Goal: Use online tool/utility: Use online tool/utility

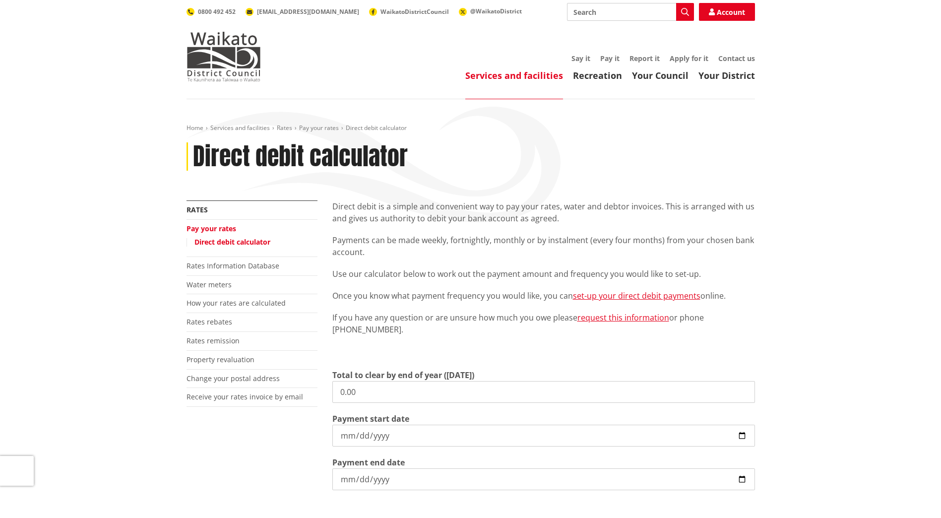
scroll to position [99, 0]
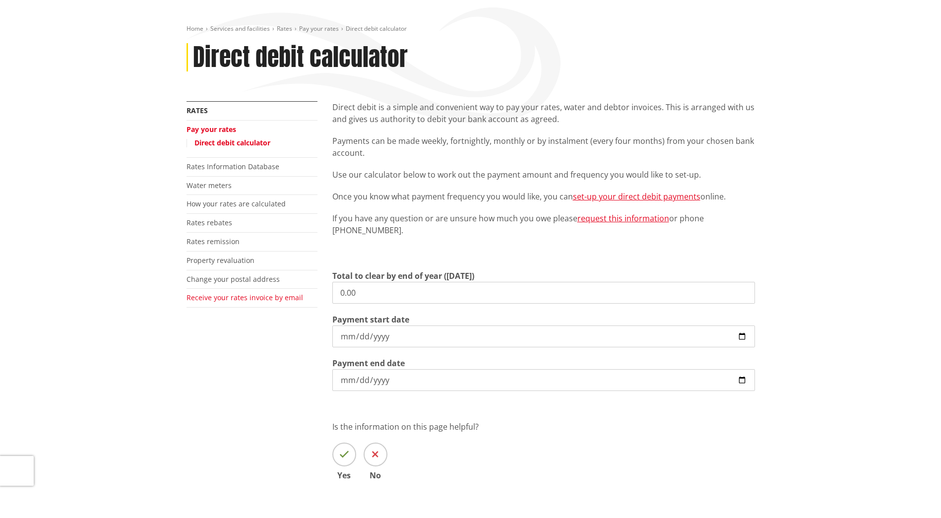
drag, startPoint x: 383, startPoint y: 292, endPoint x: 226, endPoint y: 302, distance: 157.5
click at [226, 302] on div "More from this section Rates Pay your rates Direct debit calculator Rates Infor…" at bounding box center [470, 305] width 583 height 408
paste input "1,115.4"
type input "1,115.40"
drag, startPoint x: 261, startPoint y: 354, endPoint x: 268, endPoint y: 353, distance: 7.0
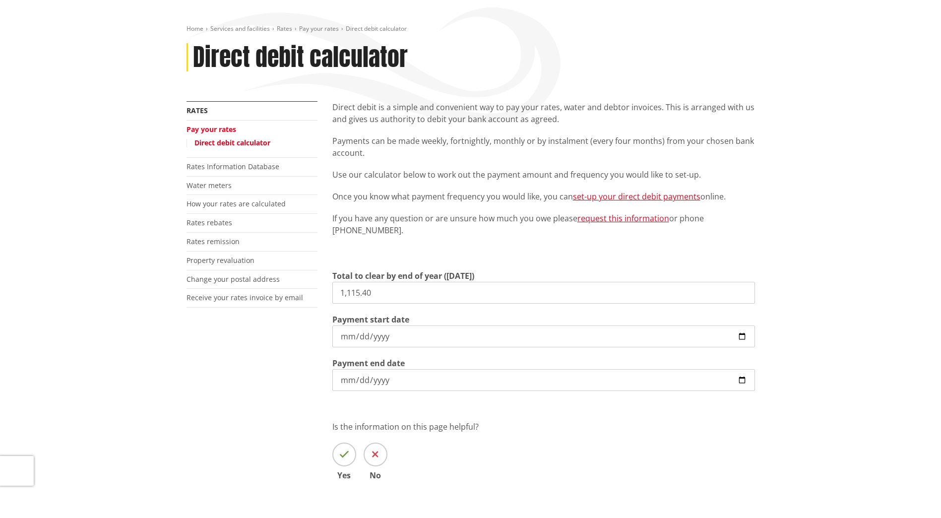
click at [261, 354] on div "More from this section Rates Pay your rates Direct debit calculator Rates Infor…" at bounding box center [470, 305] width 583 height 408
click at [742, 335] on input "[DATE]" at bounding box center [543, 336] width 423 height 22
click at [197, 391] on div "More from this section Rates Pay your rates Direct debit calculator Rates Infor…" at bounding box center [470, 327] width 583 height 453
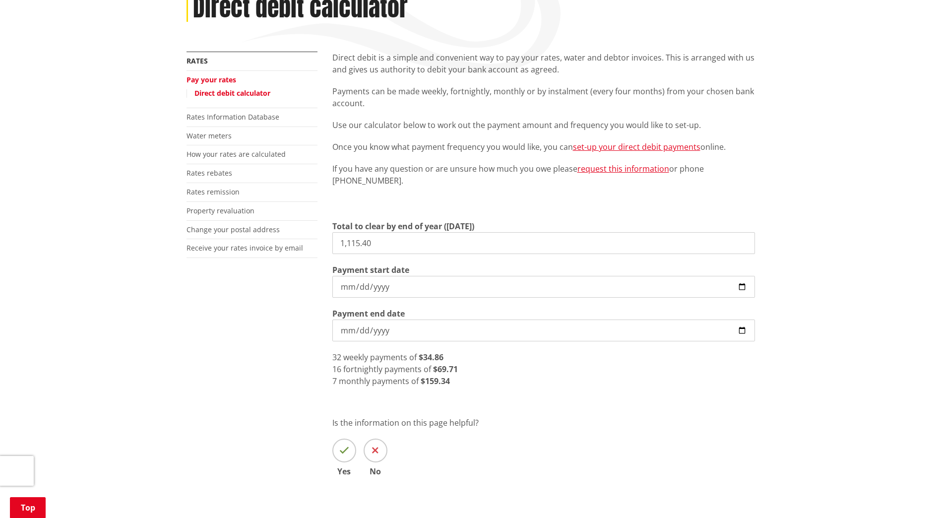
scroll to position [198, 0]
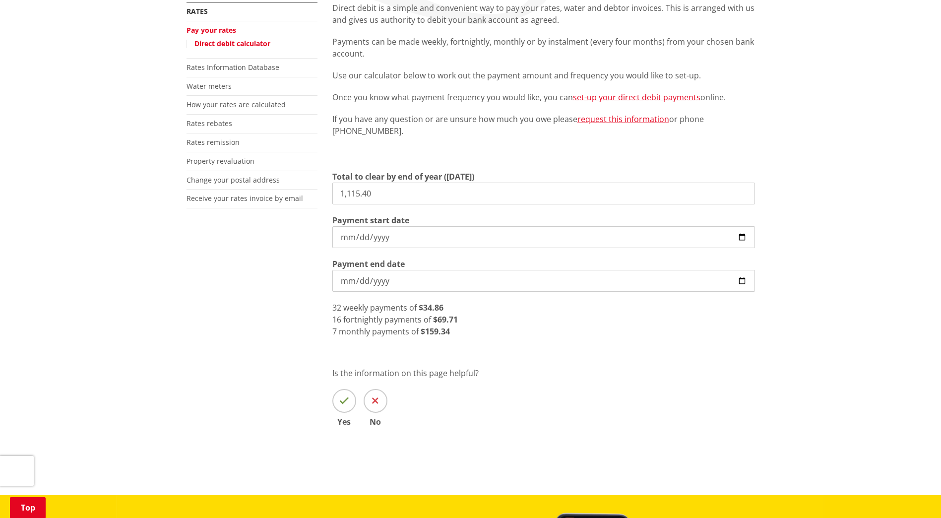
click at [279, 349] on div "More from this section Rates Pay your rates Direct debit calculator Rates Infor…" at bounding box center [470, 228] width 583 height 453
click at [285, 279] on div "More from this section Rates Pay your rates Direct debit calculator Rates Infor…" at bounding box center [470, 228] width 583 height 453
click at [743, 231] on input "[DATE]" at bounding box center [543, 237] width 423 height 22
click at [742, 236] on input "[DATE]" at bounding box center [543, 237] width 423 height 22
type input "[DATE]"
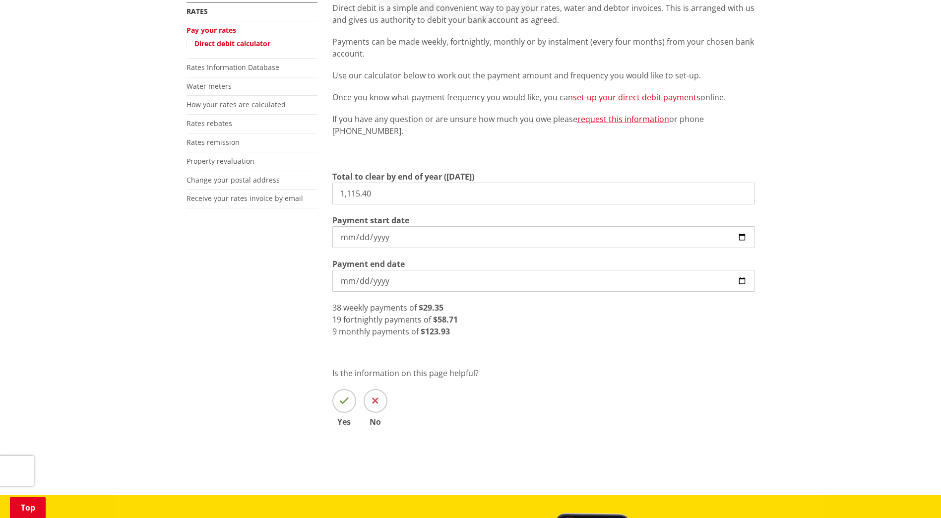
click at [280, 307] on div "More from this section Rates Pay your rates Direct debit calculator Rates Infor…" at bounding box center [470, 228] width 583 height 453
click at [215, 304] on div "More from this section Rates Pay your rates Direct debit calculator Rates Infor…" at bounding box center [470, 228] width 583 height 453
click at [268, 268] on div "More from this section Rates Pay your rates Direct debit calculator Rates Infor…" at bounding box center [470, 228] width 583 height 453
drag, startPoint x: 413, startPoint y: 191, endPoint x: 227, endPoint y: 191, distance: 185.5
click at [227, 191] on div "More from this section Rates Pay your rates Direct debit calculator Rates Infor…" at bounding box center [470, 228] width 583 height 453
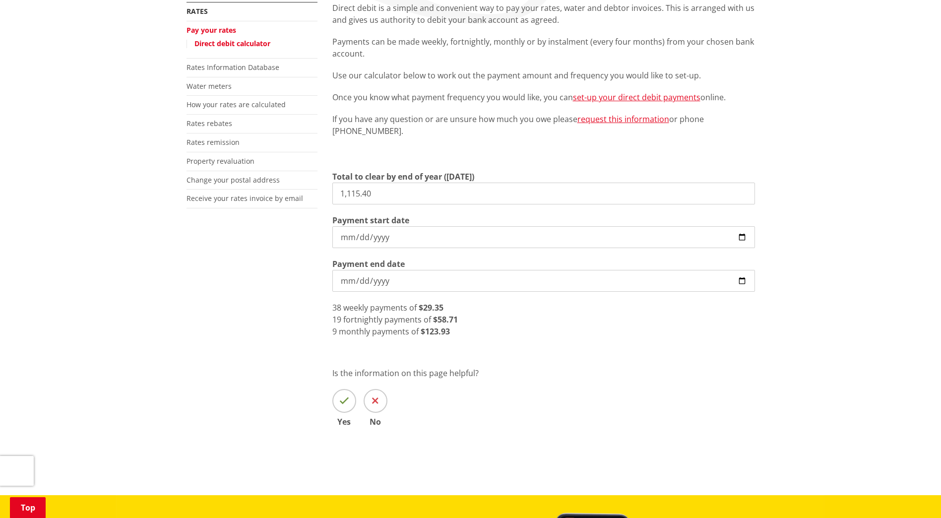
paste input "3,286.13"
type input "3,286.13"
click at [279, 274] on div "More from this section Rates Pay your rates Direct debit calculator Rates Infor…" at bounding box center [470, 228] width 583 height 453
click at [742, 276] on input "[DATE]" at bounding box center [543, 281] width 423 height 22
click at [273, 340] on div "More from this section Rates Pay your rates Direct debit calculator Rates Infor…" at bounding box center [470, 228] width 583 height 453
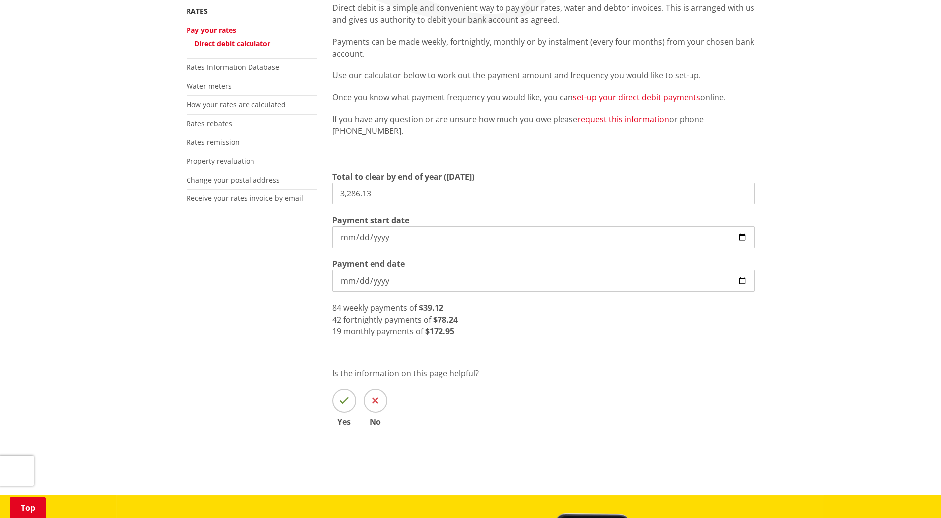
click at [261, 306] on div "More from this section Rates Pay your rates Direct debit calculator Rates Infor…" at bounding box center [470, 228] width 583 height 453
drag, startPoint x: 745, startPoint y: 282, endPoint x: 686, endPoint y: 289, distance: 59.9
click at [745, 282] on input "[DATE]" at bounding box center [543, 281] width 423 height 22
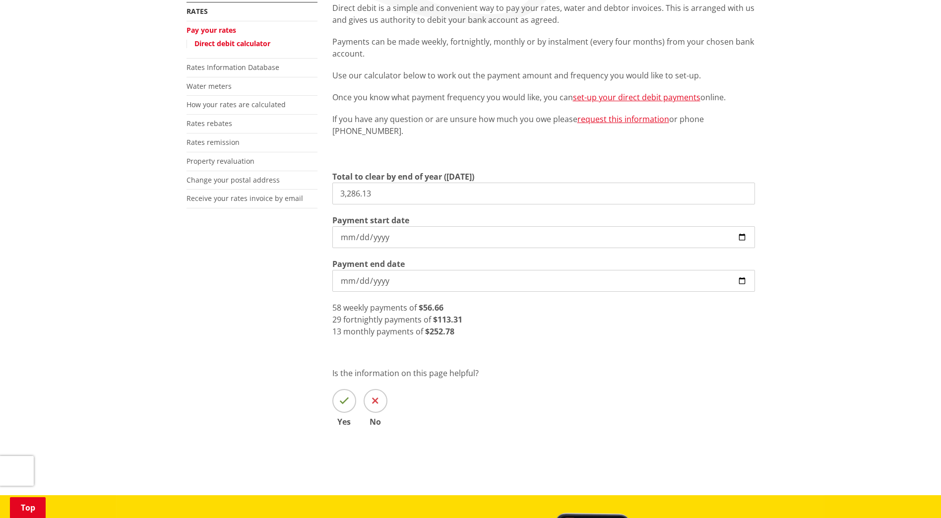
click at [259, 339] on div "More from this section Rates Pay your rates Direct debit calculator Rates Infor…" at bounding box center [470, 228] width 583 height 453
click at [193, 351] on div "More from this section Rates Pay your rates Direct debit calculator Rates Infor…" at bounding box center [470, 228] width 583 height 453
drag, startPoint x: 444, startPoint y: 305, endPoint x: 508, endPoint y: 305, distance: 64.0
click at [508, 305] on div "58 weekly payments of $56.66" at bounding box center [543, 308] width 423 height 12
drag, startPoint x: 508, startPoint y: 305, endPoint x: 456, endPoint y: 323, distance: 55.4
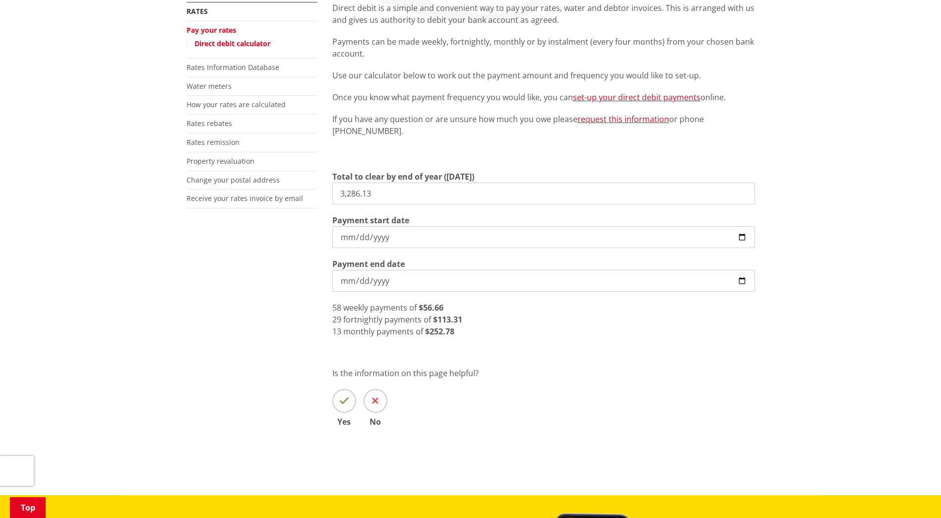
click at [456, 323] on strong "$113.31" at bounding box center [447, 319] width 29 height 11
click at [748, 278] on input "[DATE]" at bounding box center [543, 281] width 423 height 22
click at [745, 278] on input "[DATE]" at bounding box center [543, 281] width 423 height 22
type input "[DATE]"
click at [269, 340] on div "More from this section Rates Pay your rates Direct debit calculator Rates Infor…" at bounding box center [470, 228] width 583 height 453
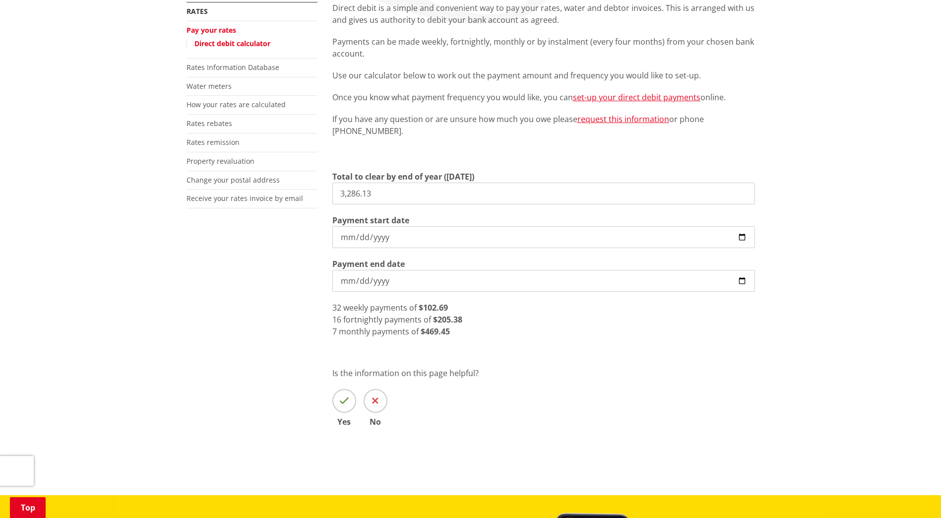
click at [304, 280] on div "More from this section Rates Pay your rates Direct debit calculator Rates Infor…" at bounding box center [470, 228] width 583 height 453
drag, startPoint x: 414, startPoint y: 194, endPoint x: 244, endPoint y: 194, distance: 169.6
click at [244, 194] on div "More from this section Rates Pay your rates Direct debit calculator Rates Infor…" at bounding box center [470, 228] width 583 height 453
paste input "1,115.40"
type input "1,115.40"
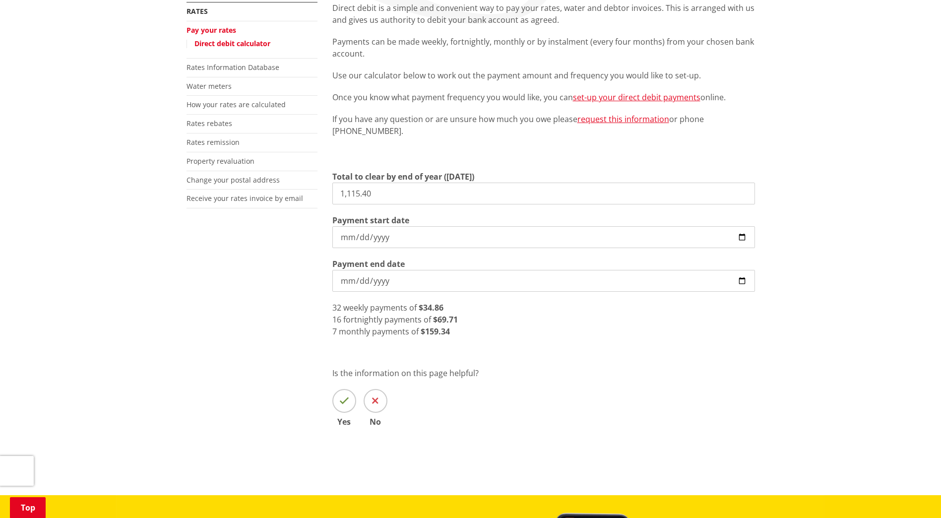
click at [311, 230] on div "More from this section Rates Pay your rates Direct debit calculator Rates Infor…" at bounding box center [252, 117] width 146 height 231
click at [746, 278] on input "[DATE]" at bounding box center [543, 281] width 423 height 22
type input "[DATE]"
click at [282, 304] on div "More from this section Rates Pay your rates Direct debit calculator Rates Infor…" at bounding box center [470, 228] width 583 height 453
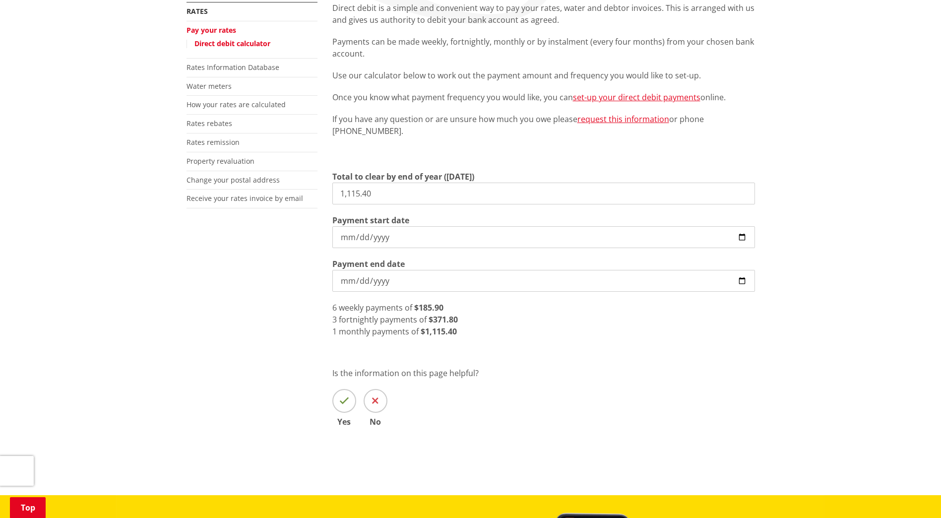
click at [252, 298] on div "More from this section Rates Pay your rates Direct debit calculator Rates Infor…" at bounding box center [470, 228] width 583 height 453
drag, startPoint x: 395, startPoint y: 188, endPoint x: 117, endPoint y: 197, distance: 278.9
click at [116, 197] on div "Home Services and facilities Rates Pay your rates Direct debit calculator Direc…" at bounding box center [470, 198] width 941 height 594
